Goal: Task Accomplishment & Management: Use online tool/utility

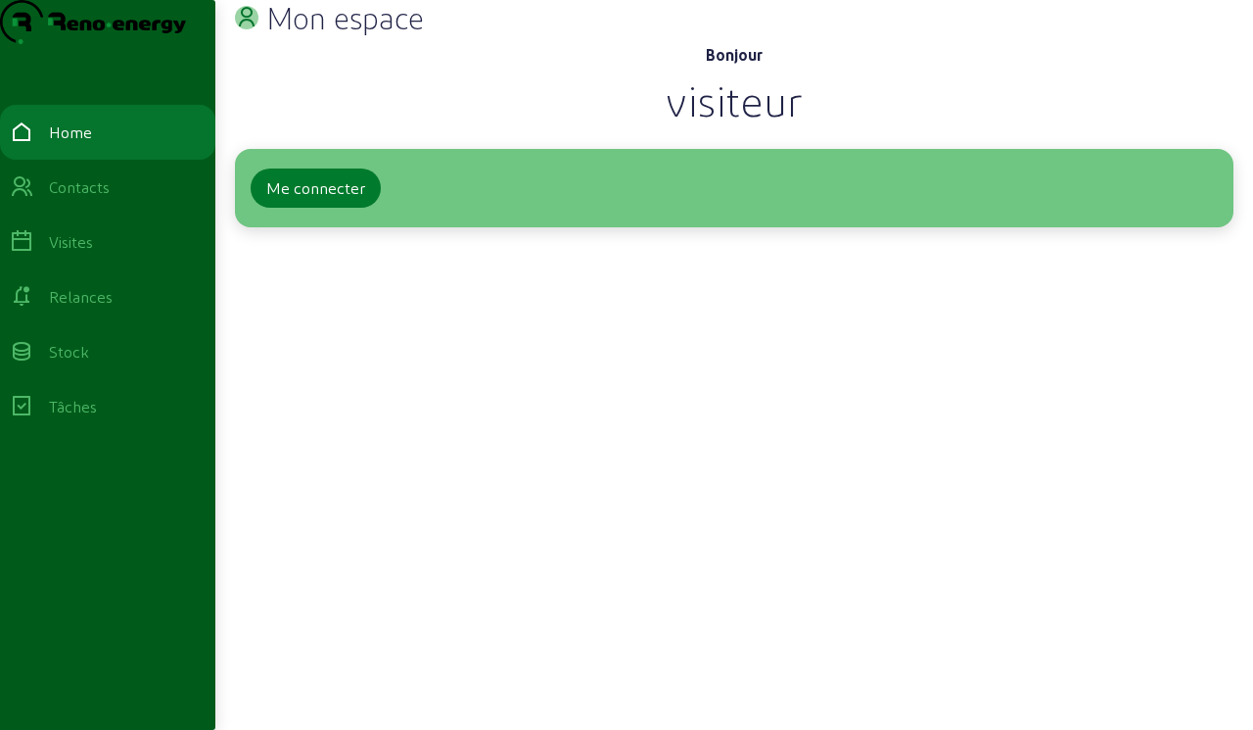
click at [276, 200] on div "Me connecter" at bounding box center [315, 188] width 99 height 24
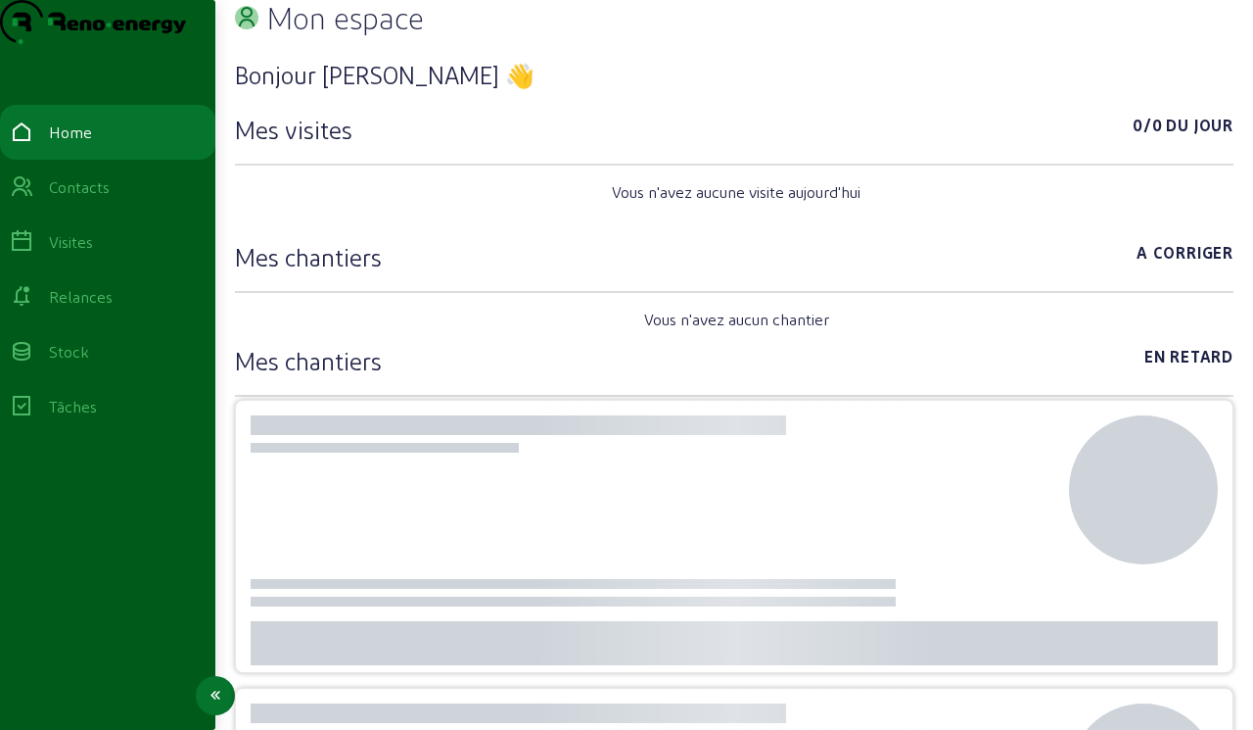
click at [76, 254] on div "Visites" at bounding box center [71, 242] width 44 height 24
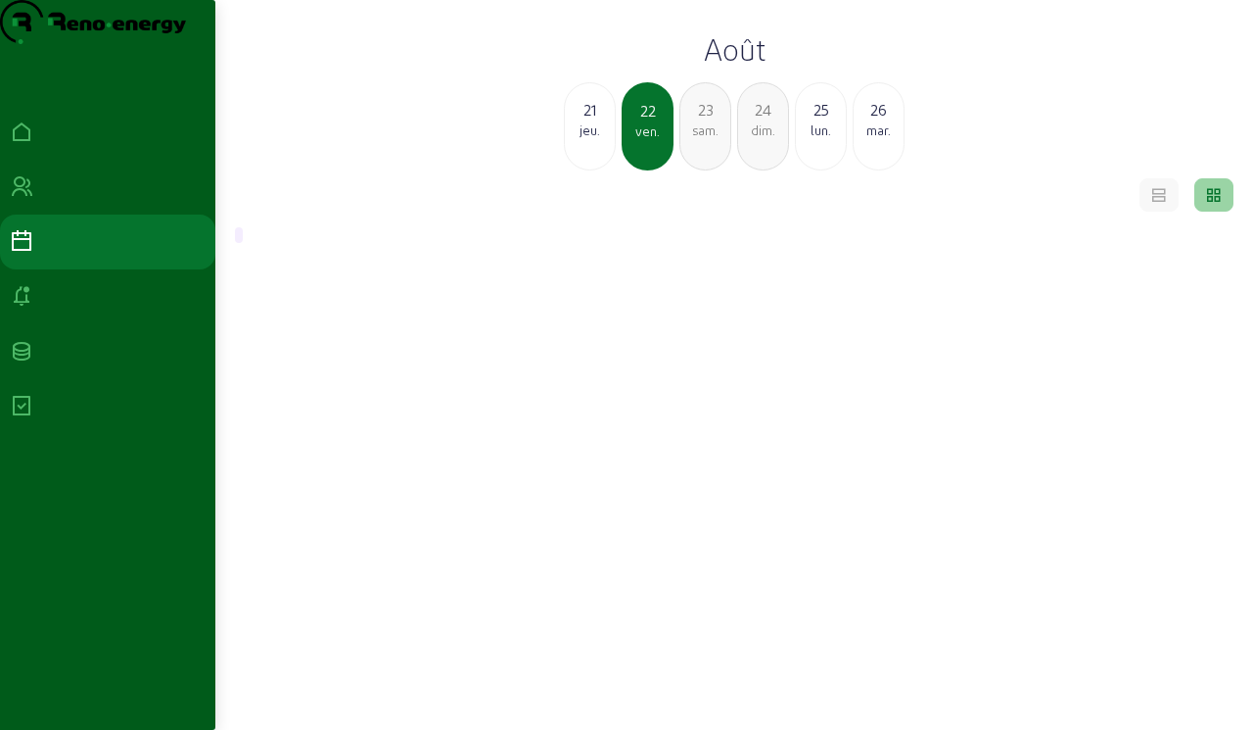
click at [795, 166] on div "25 lun." at bounding box center [821, 126] width 52 height 88
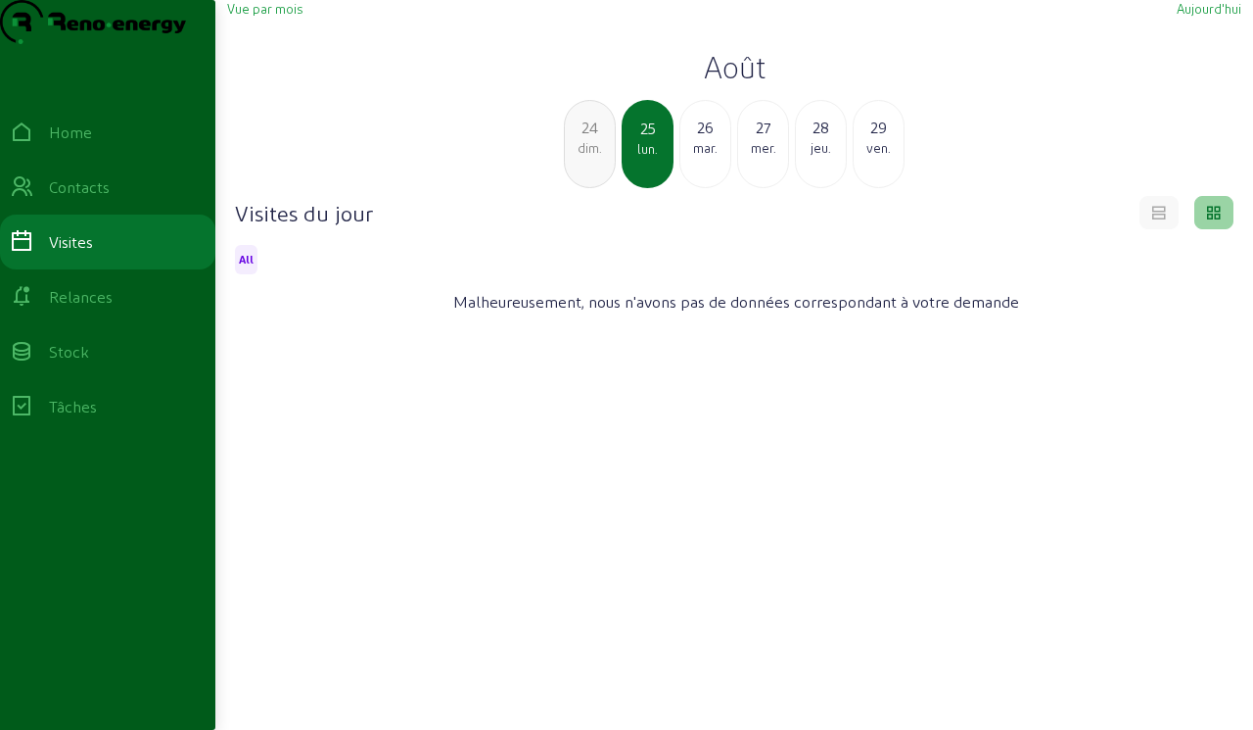
click at [695, 139] on div "26" at bounding box center [706, 128] width 50 height 24
click at [702, 157] on div "mer." at bounding box center [706, 148] width 50 height 18
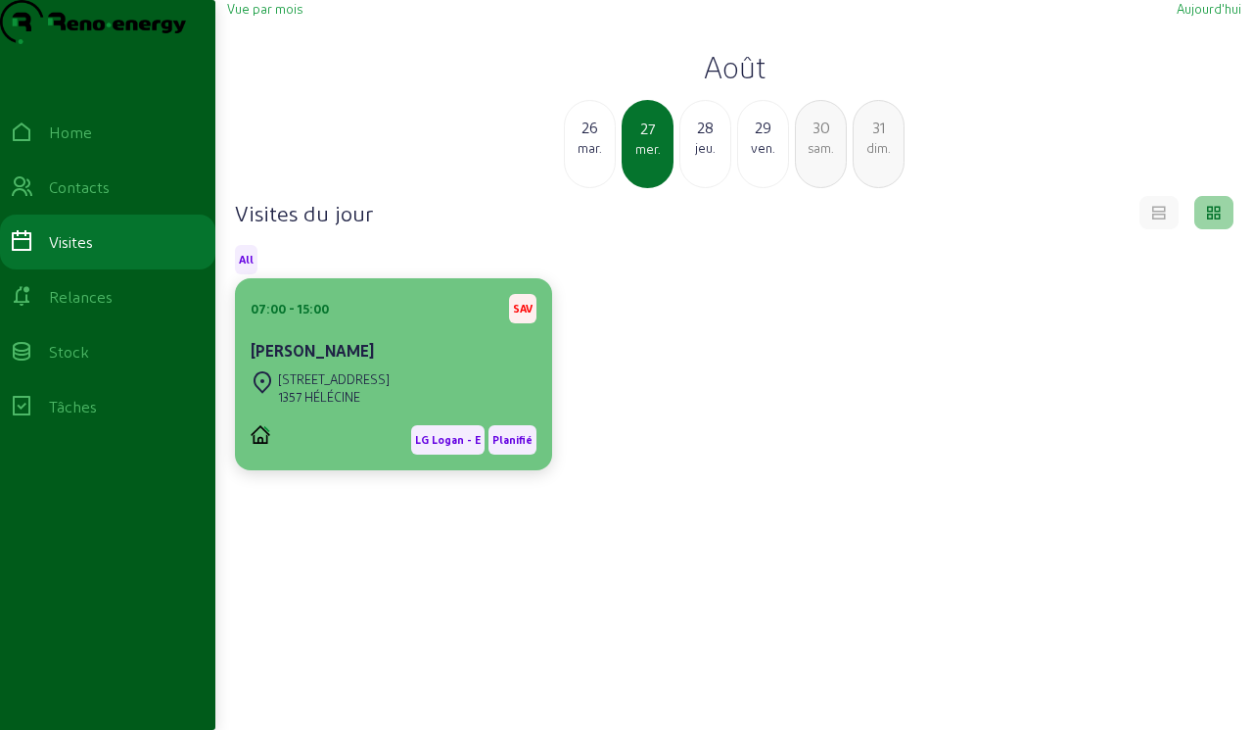
click at [415, 323] on div "07:00 - 15:00 SAV" at bounding box center [394, 308] width 286 height 29
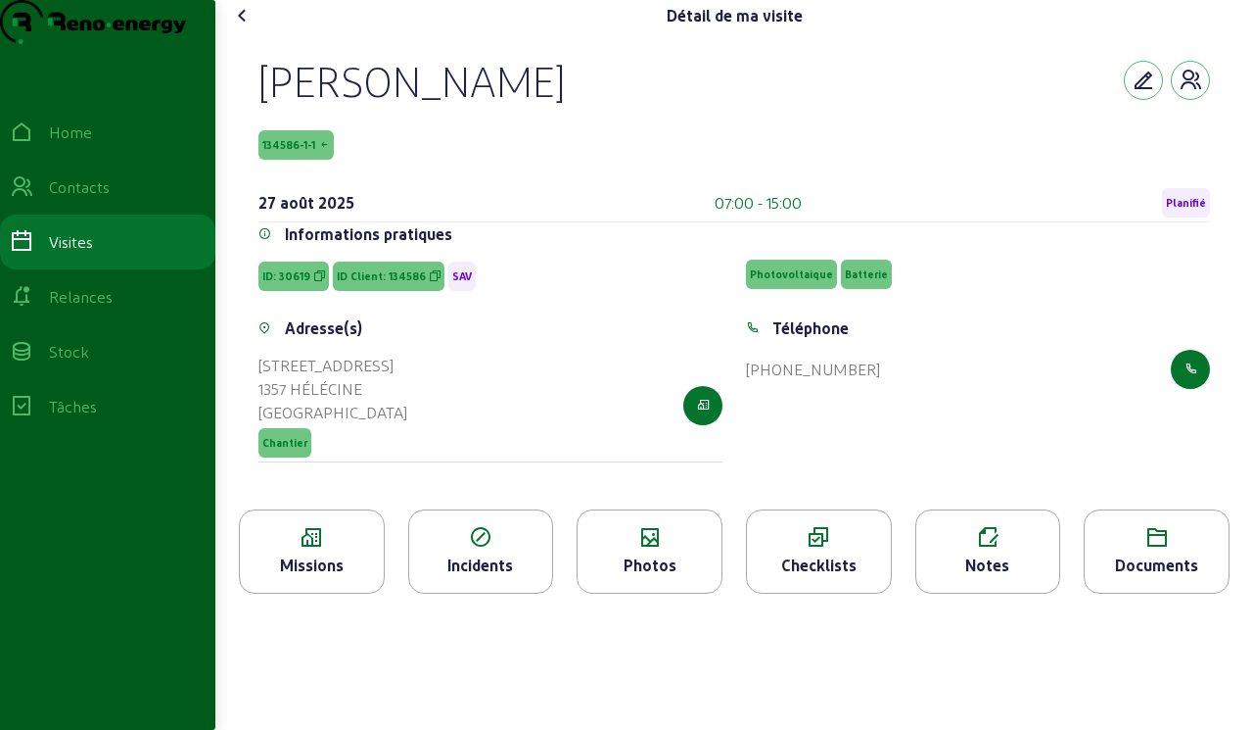
click at [313, 577] on div "Missions" at bounding box center [312, 565] width 144 height 24
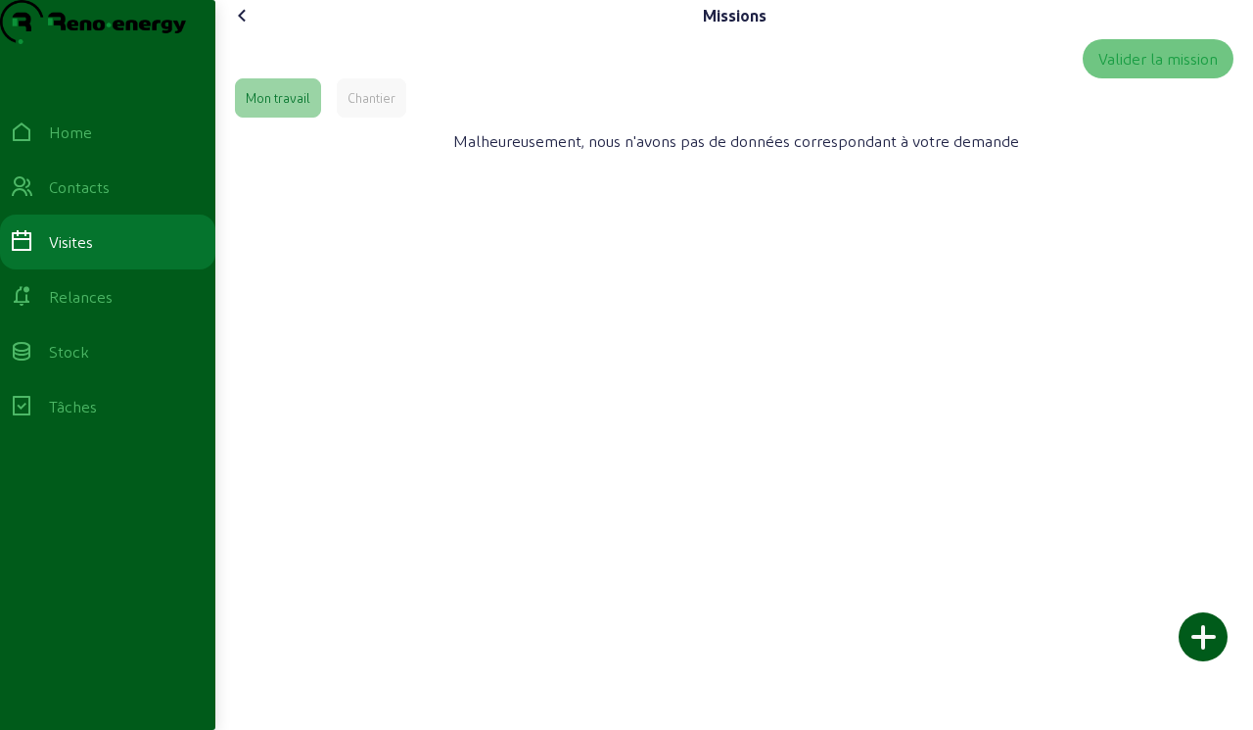
click at [342, 118] on div "Chantier" at bounding box center [372, 97] width 70 height 39
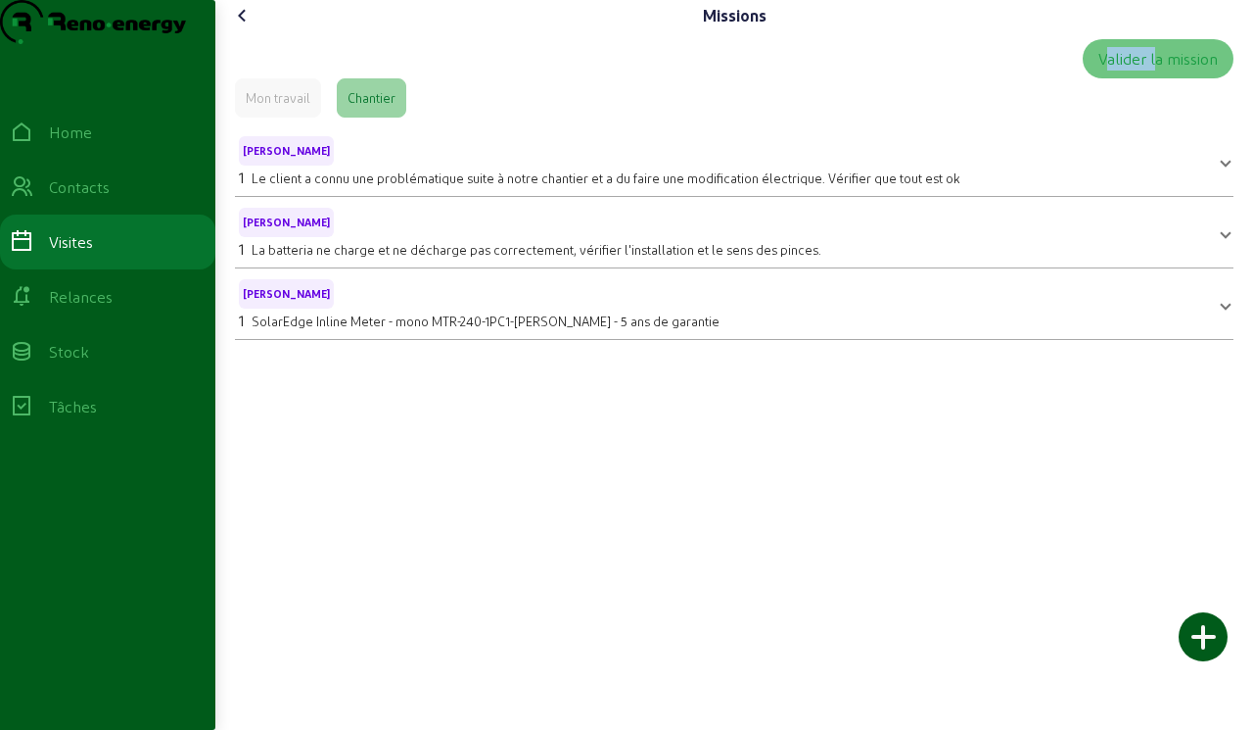
click at [493, 157] on div "Valider la mission Mon travail Chantier Martijn - B 1 Le client a connu une pro…" at bounding box center [734, 189] width 1014 height 316
click at [274, 76] on div "Valider la mission Mon travail Chantier Martijn - B 1 Le client a connu une pro…" at bounding box center [734, 189] width 1014 height 316
click at [272, 78] on div "Valider la mission" at bounding box center [734, 58] width 999 height 39
click at [245, 27] on icon at bounding box center [243, 16] width 24 height 24
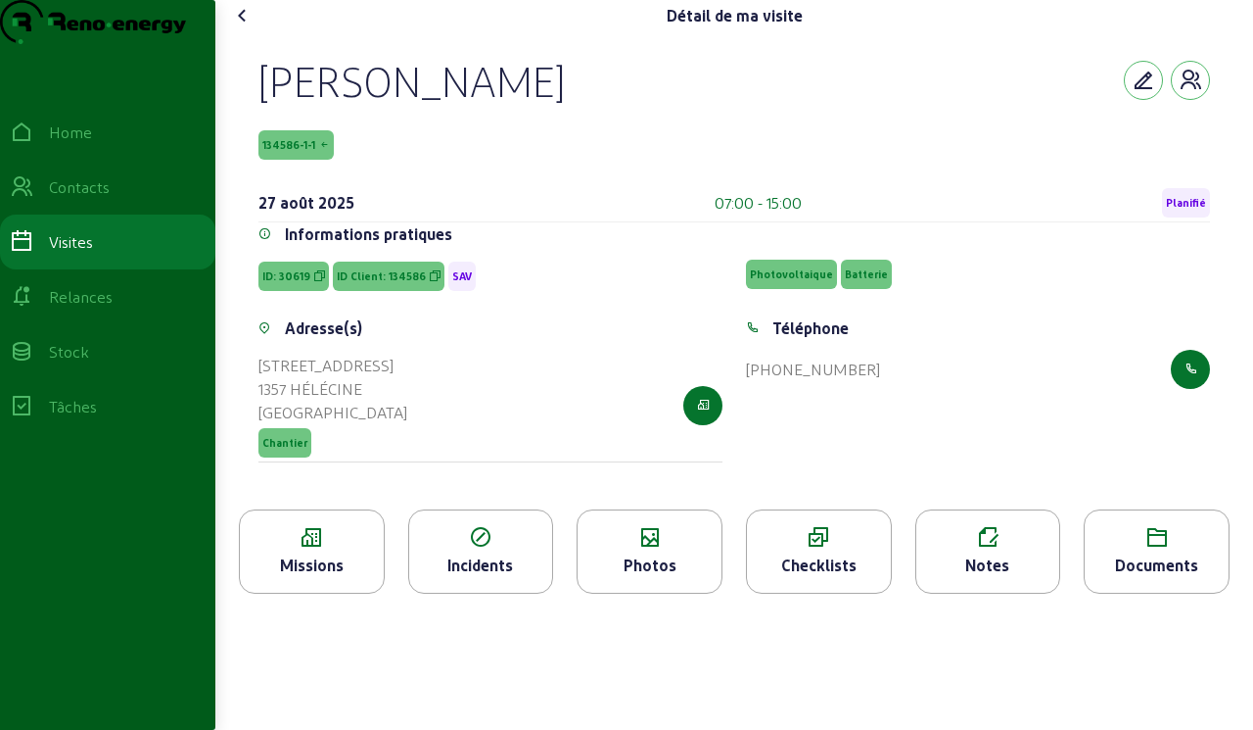
click at [614, 549] on icon at bounding box center [650, 538] width 144 height 24
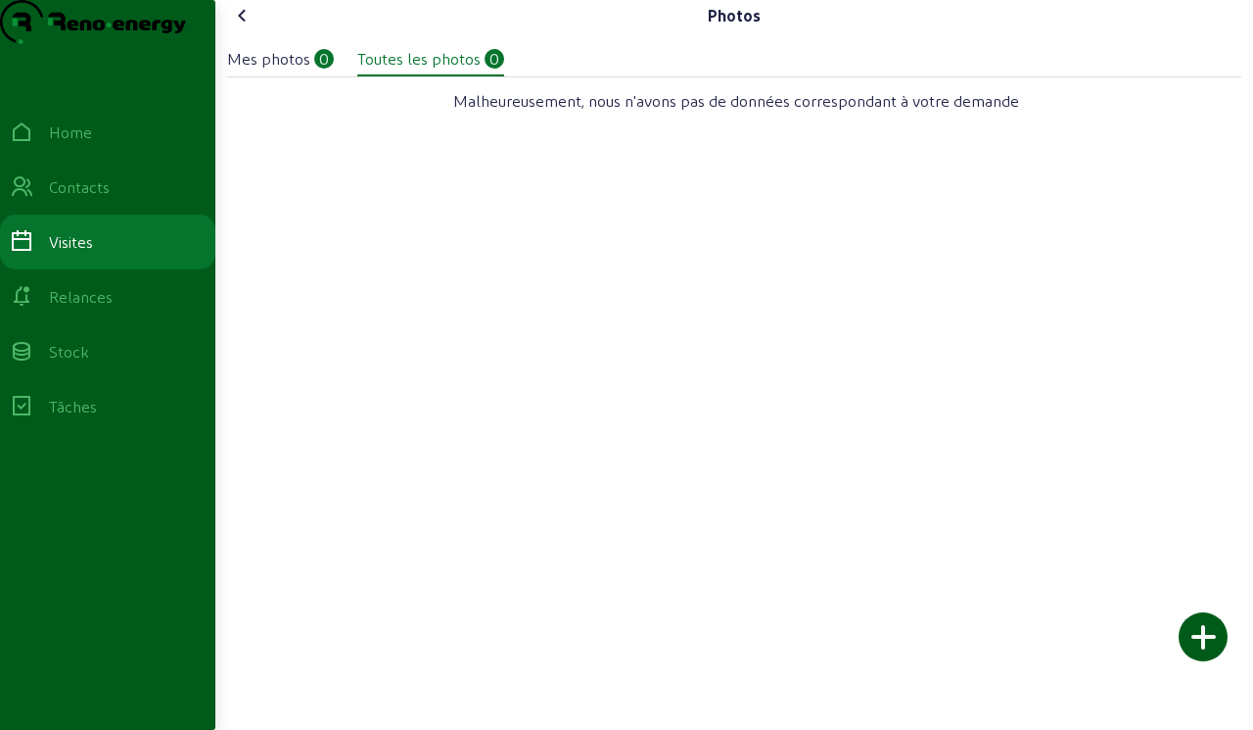
click at [315, 71] on div "Mes photos 0" at bounding box center [280, 59] width 107 height 24
